Goal: Transaction & Acquisition: Purchase product/service

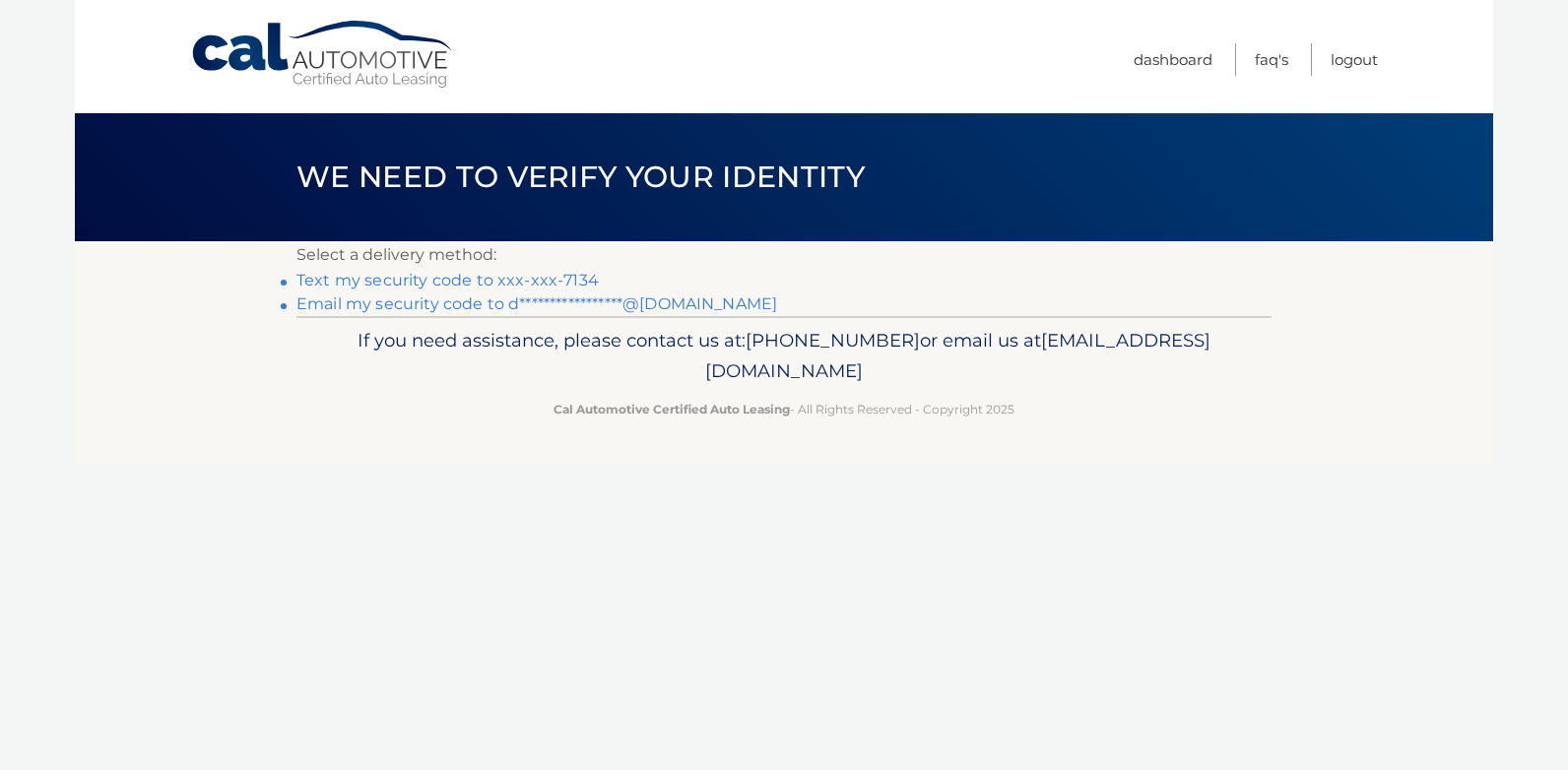
click at [537, 280] on link "Text my security code to xxx-xxx-7134" at bounding box center [448, 280] width 302 height 19
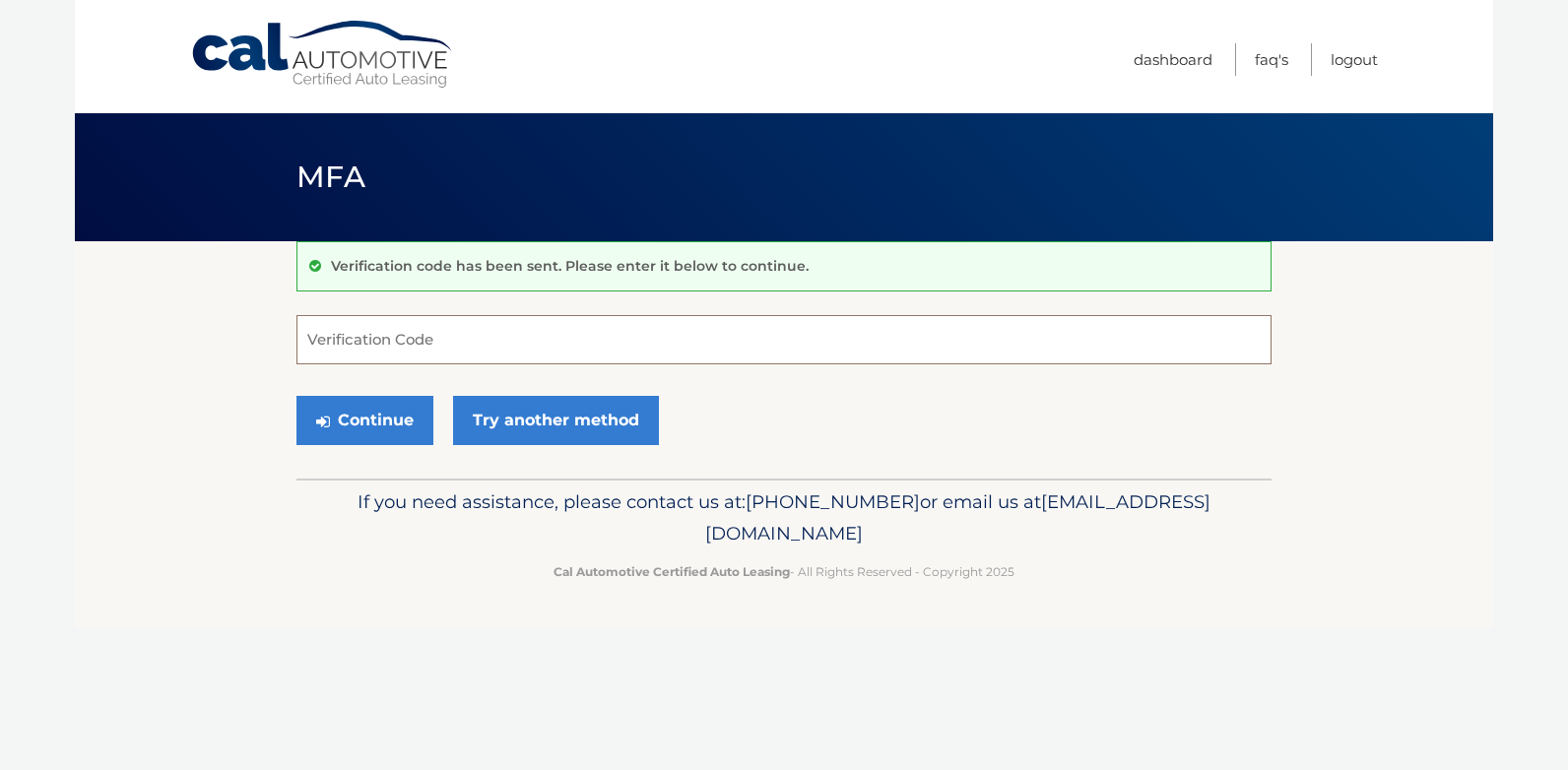
click at [477, 338] on input "Verification Code" at bounding box center [784, 340] width 975 height 49
type input "802196"
click at [367, 433] on button "Continue" at bounding box center [365, 421] width 137 height 49
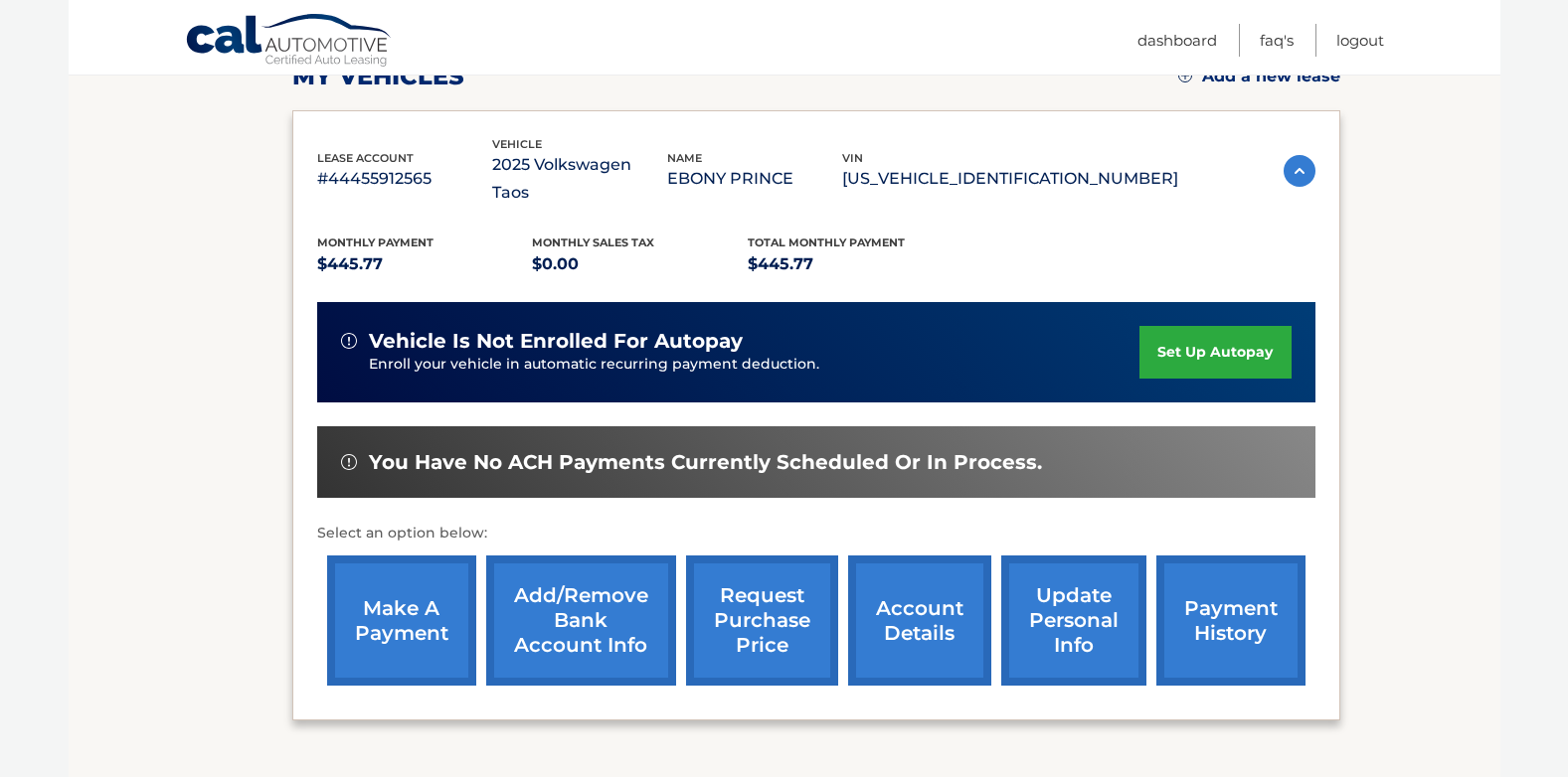
scroll to position [331, 0]
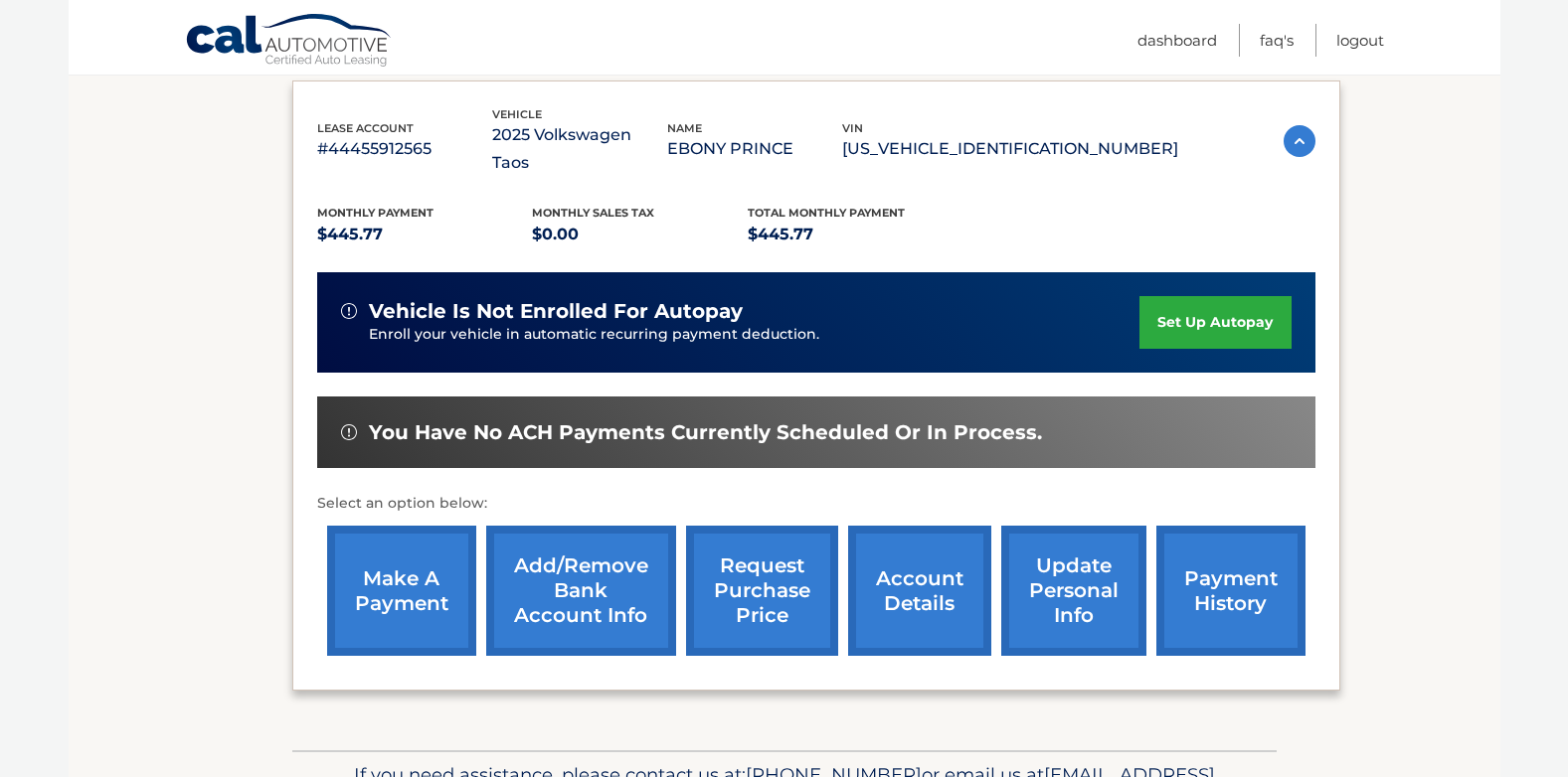
click at [392, 543] on link "make a payment" at bounding box center [401, 590] width 149 height 131
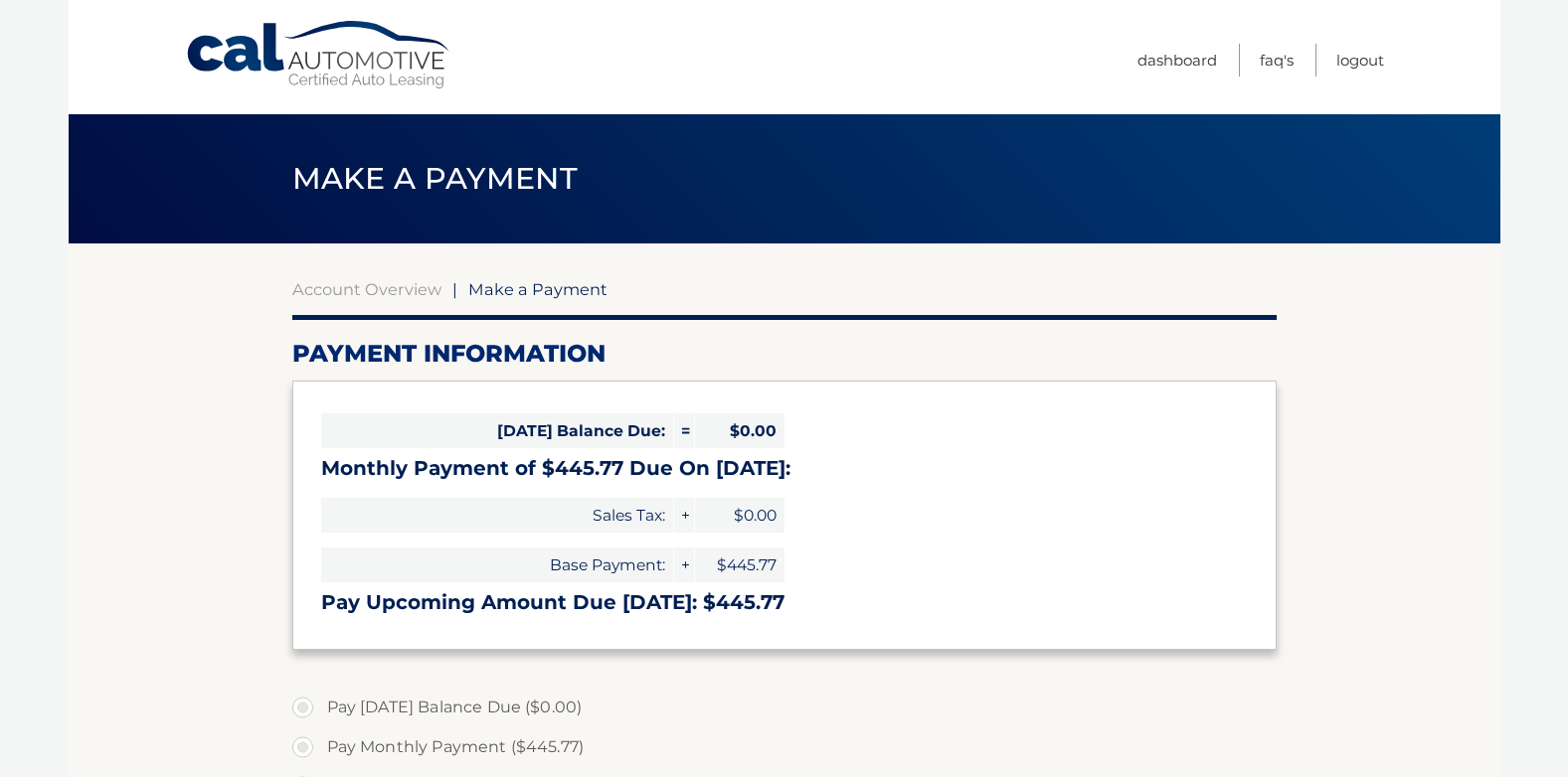
select select "ZDllOTA1YTEtYjI0Ni00ZGUxLWFiMjYtYmNmYmE2MTNhYTMy"
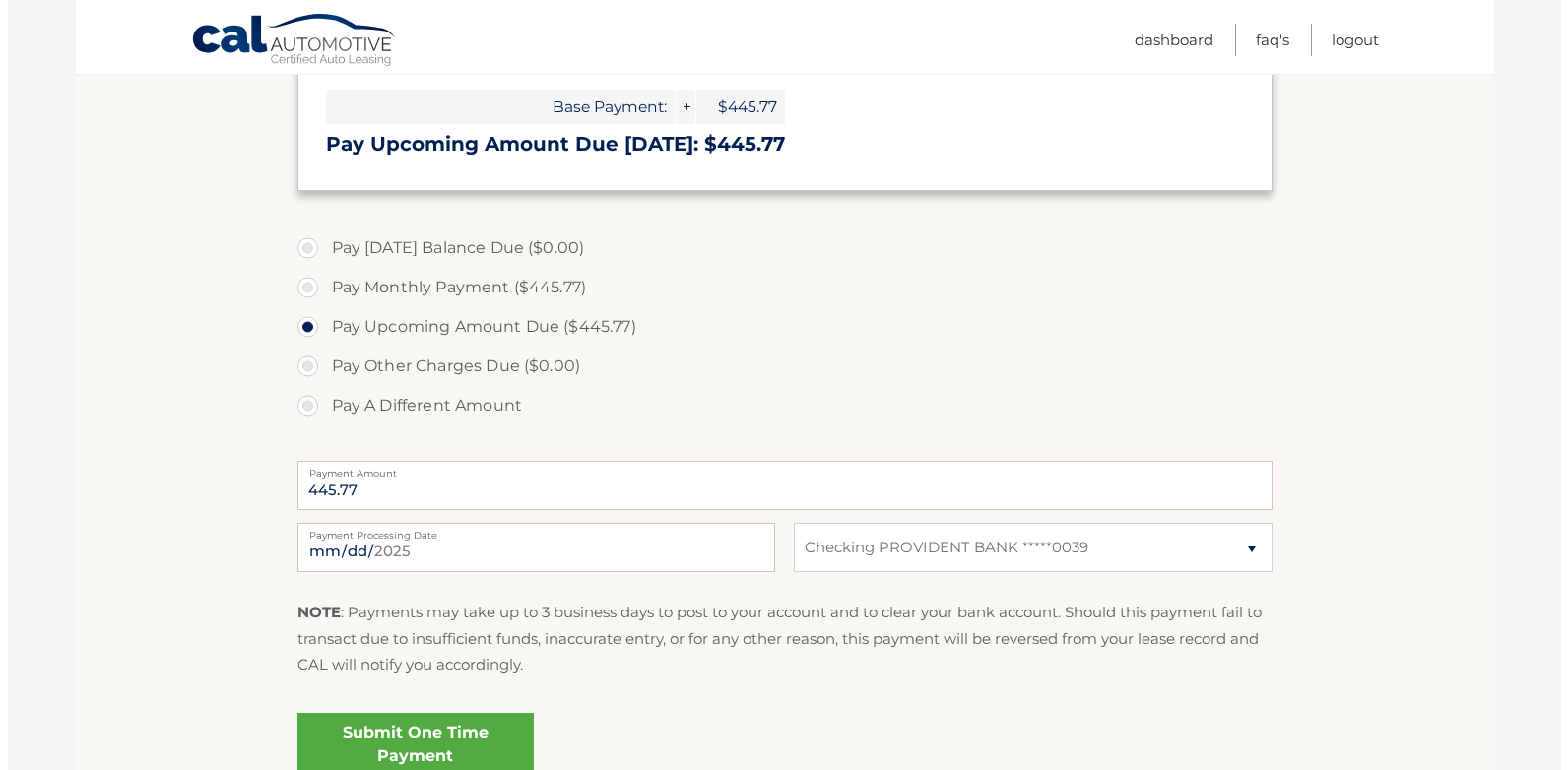
scroll to position [472, 0]
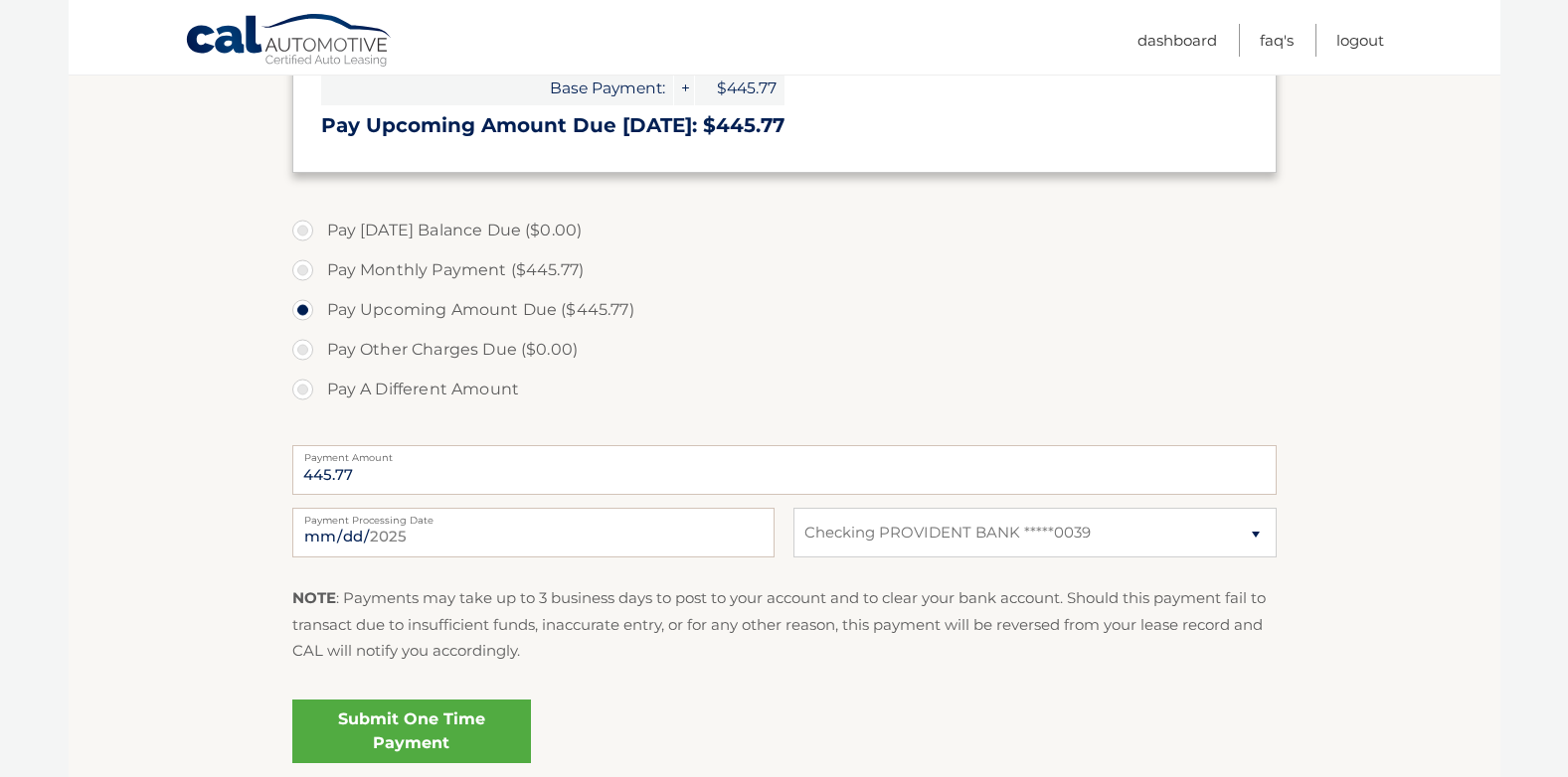
click at [410, 732] on link "Submit One Time Payment" at bounding box center [411, 732] width 238 height 64
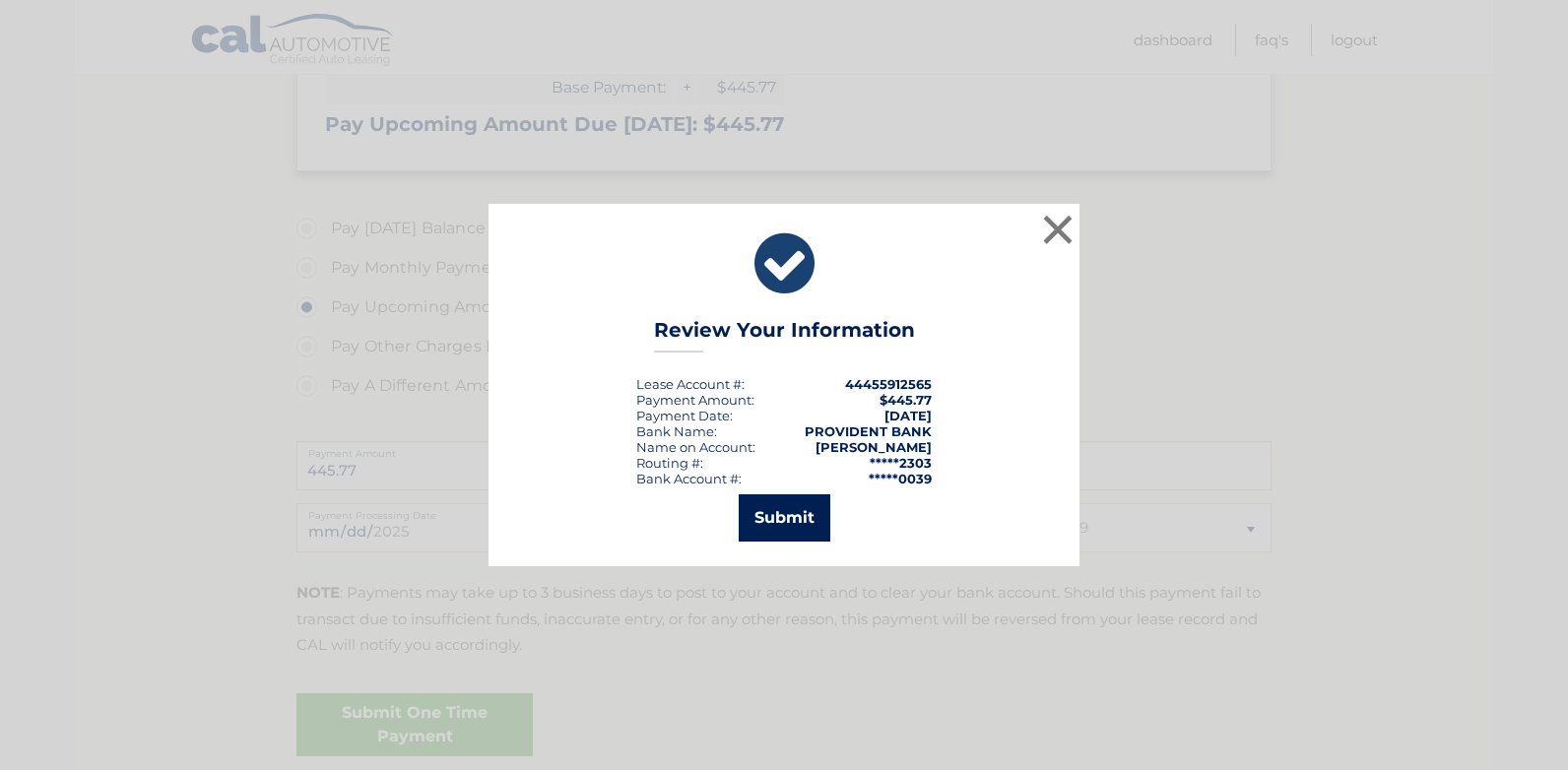
click at [788, 523] on button "Submit" at bounding box center [784, 518] width 92 height 47
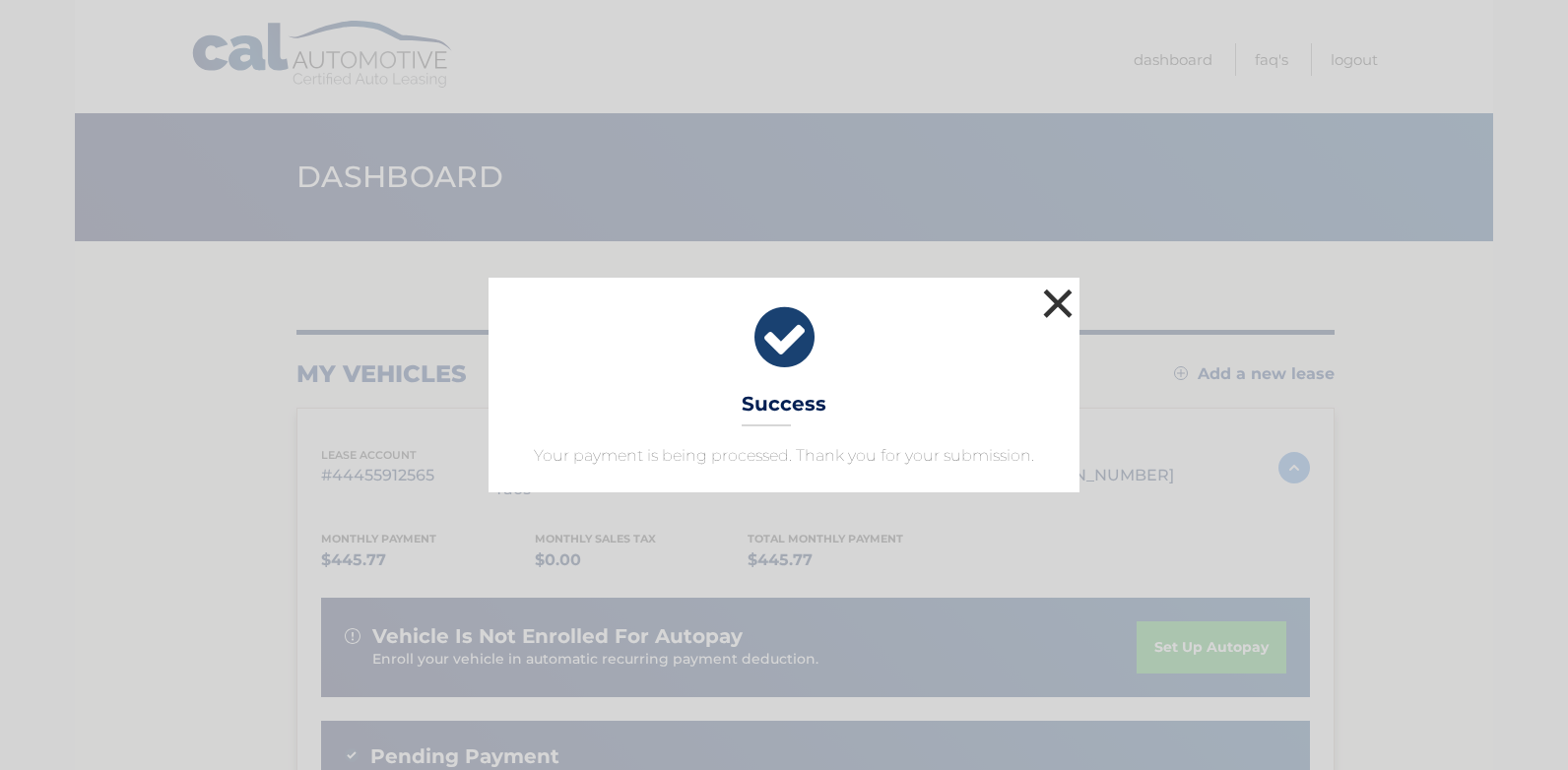
click at [1054, 302] on button "×" at bounding box center [1057, 303] width 40 height 40
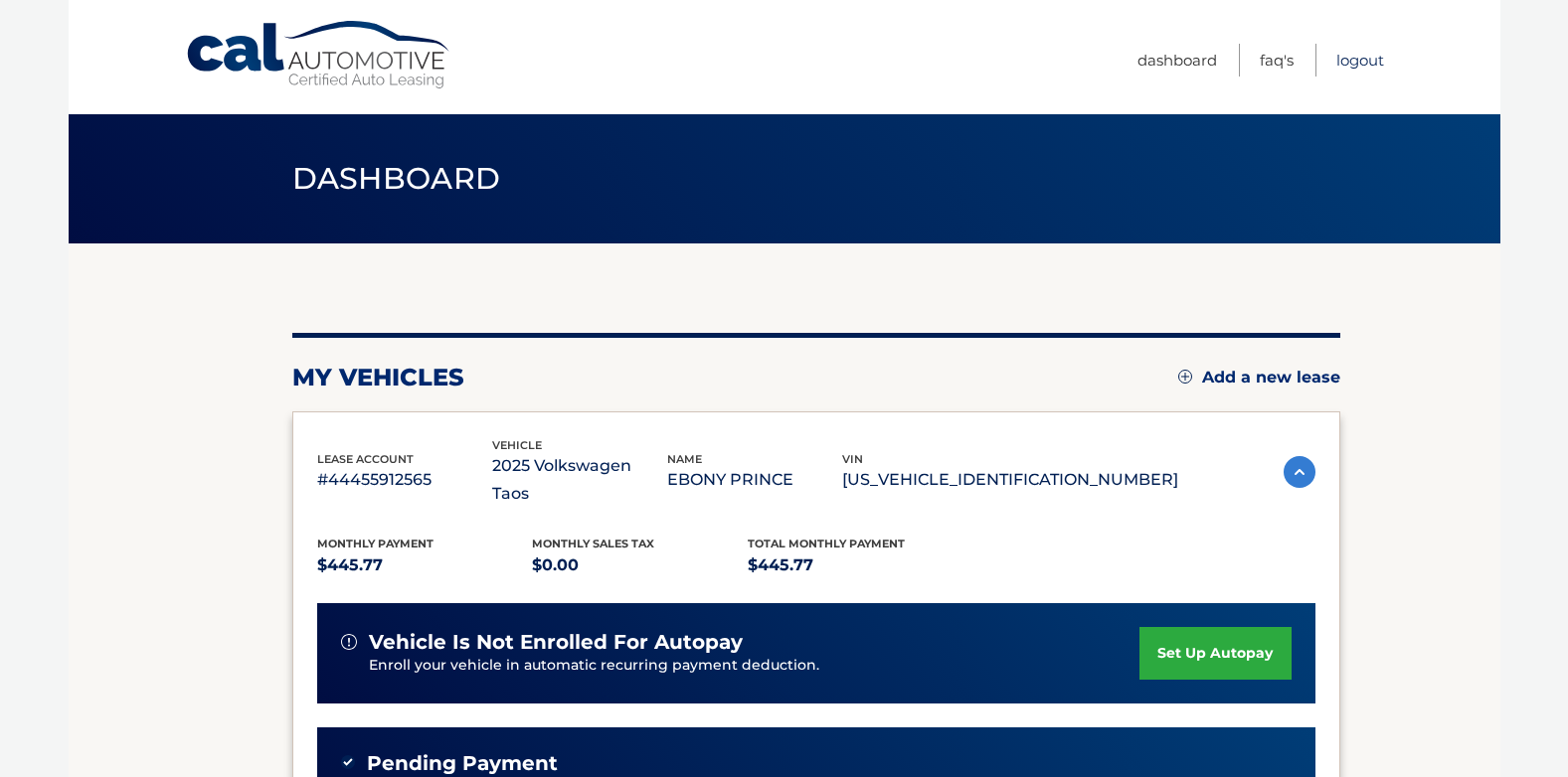
click at [1364, 57] on link "Logout" at bounding box center [1361, 60] width 48 height 33
